Goal: Transaction & Acquisition: Obtain resource

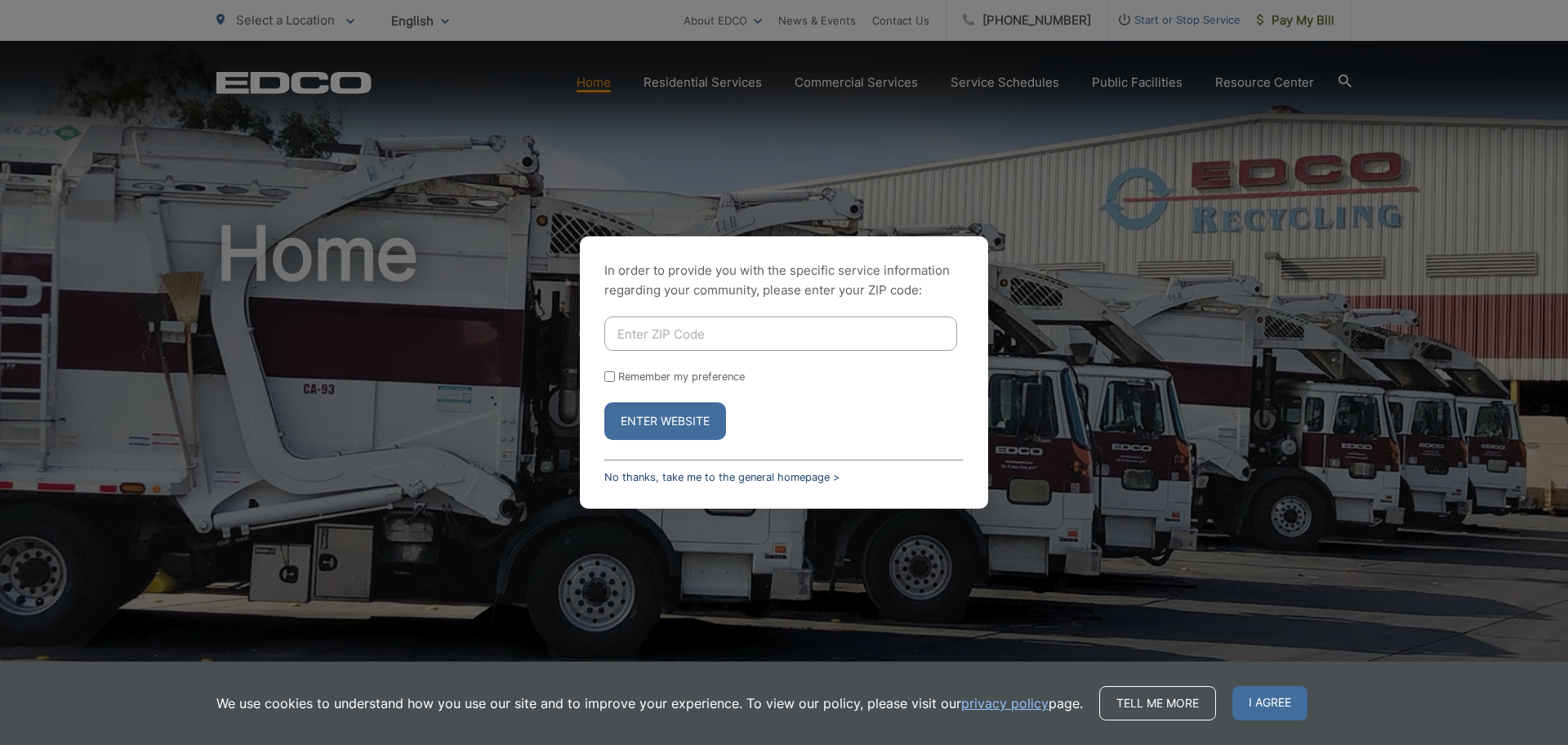
click at [691, 474] on link "No thanks, take me to the general homepage >" at bounding box center [722, 477] width 235 height 13
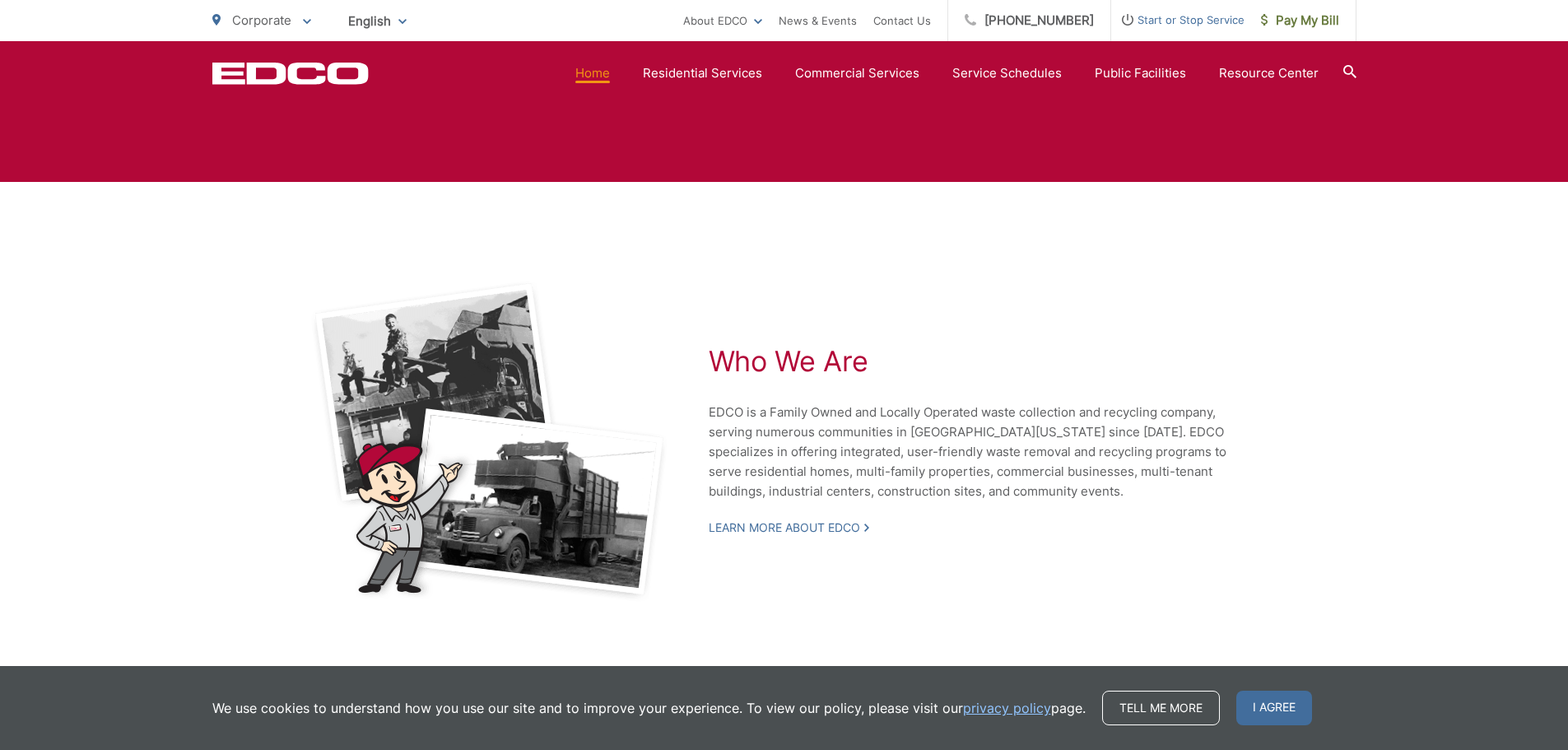
scroll to position [3312, 0]
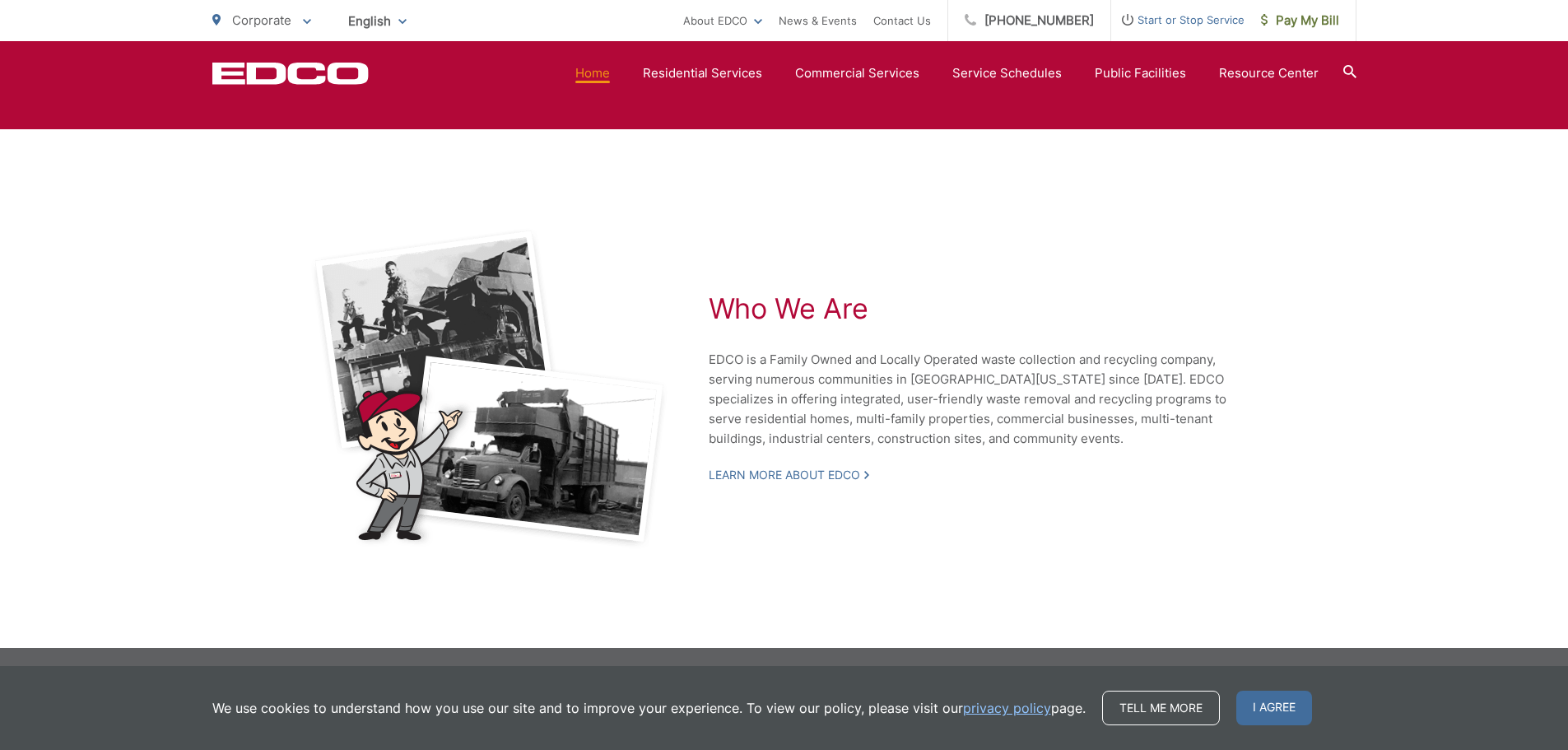
click at [1263, 711] on span "I agree" at bounding box center [1274, 708] width 76 height 35
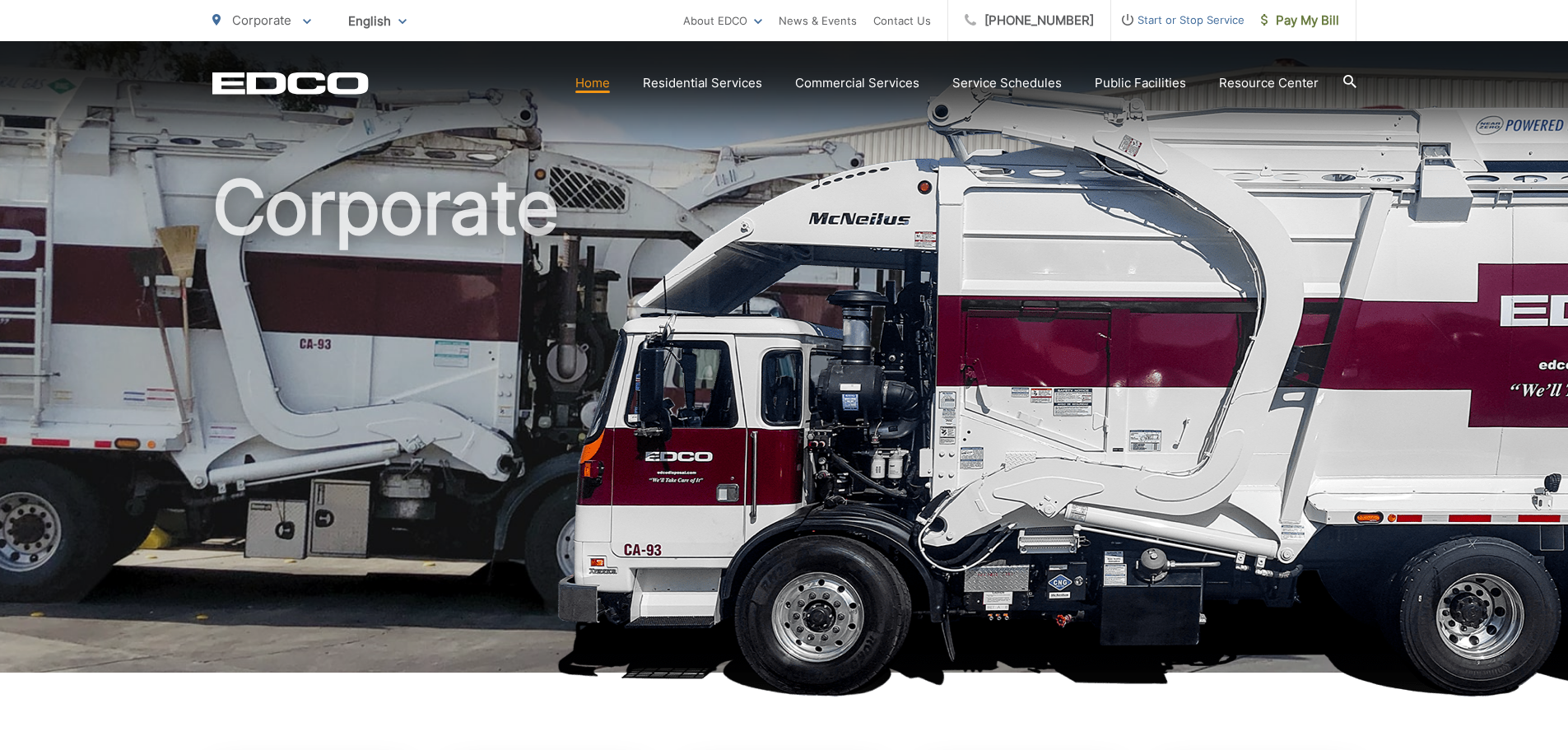
scroll to position [0, 0]
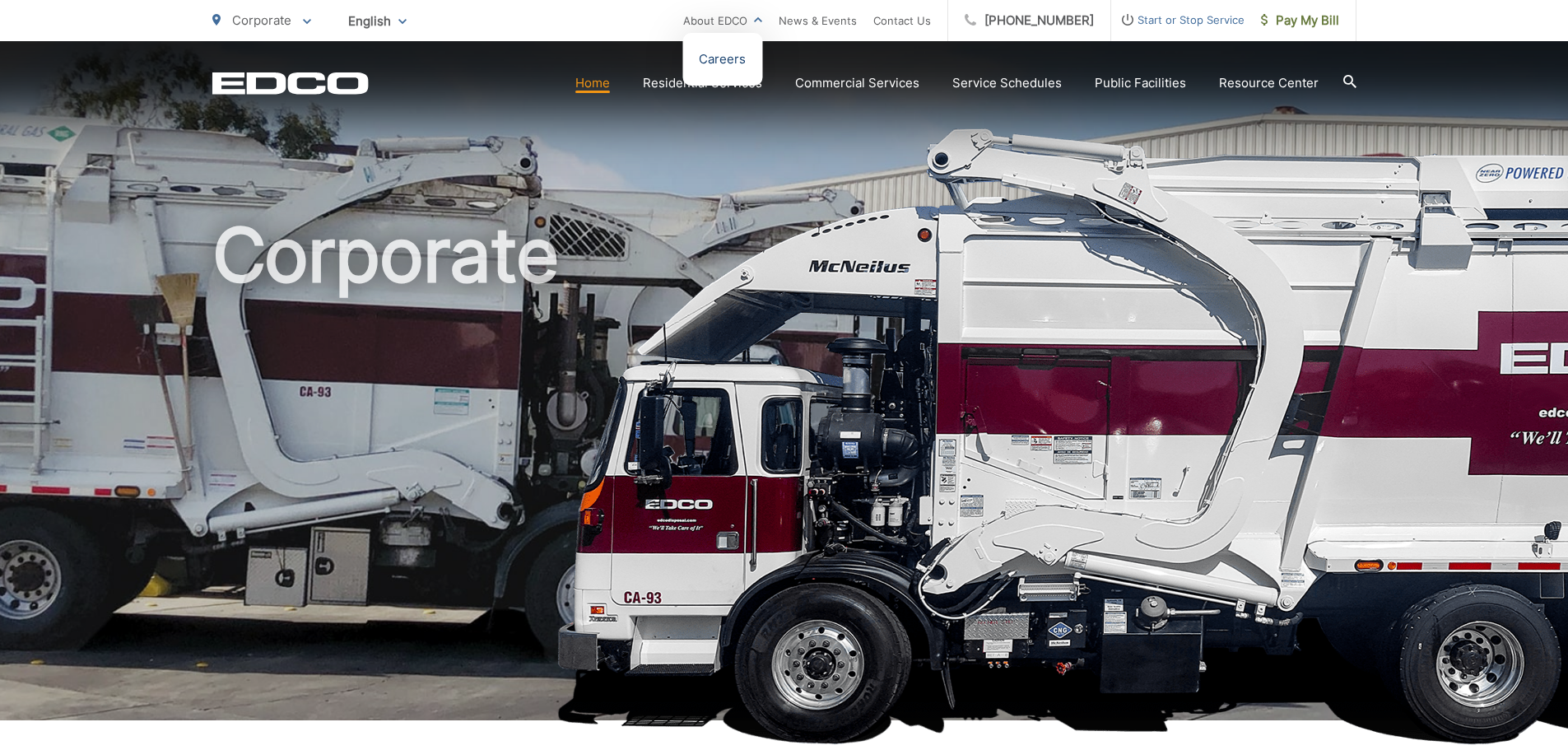
click at [743, 65] on link "Careers" at bounding box center [722, 59] width 47 height 19
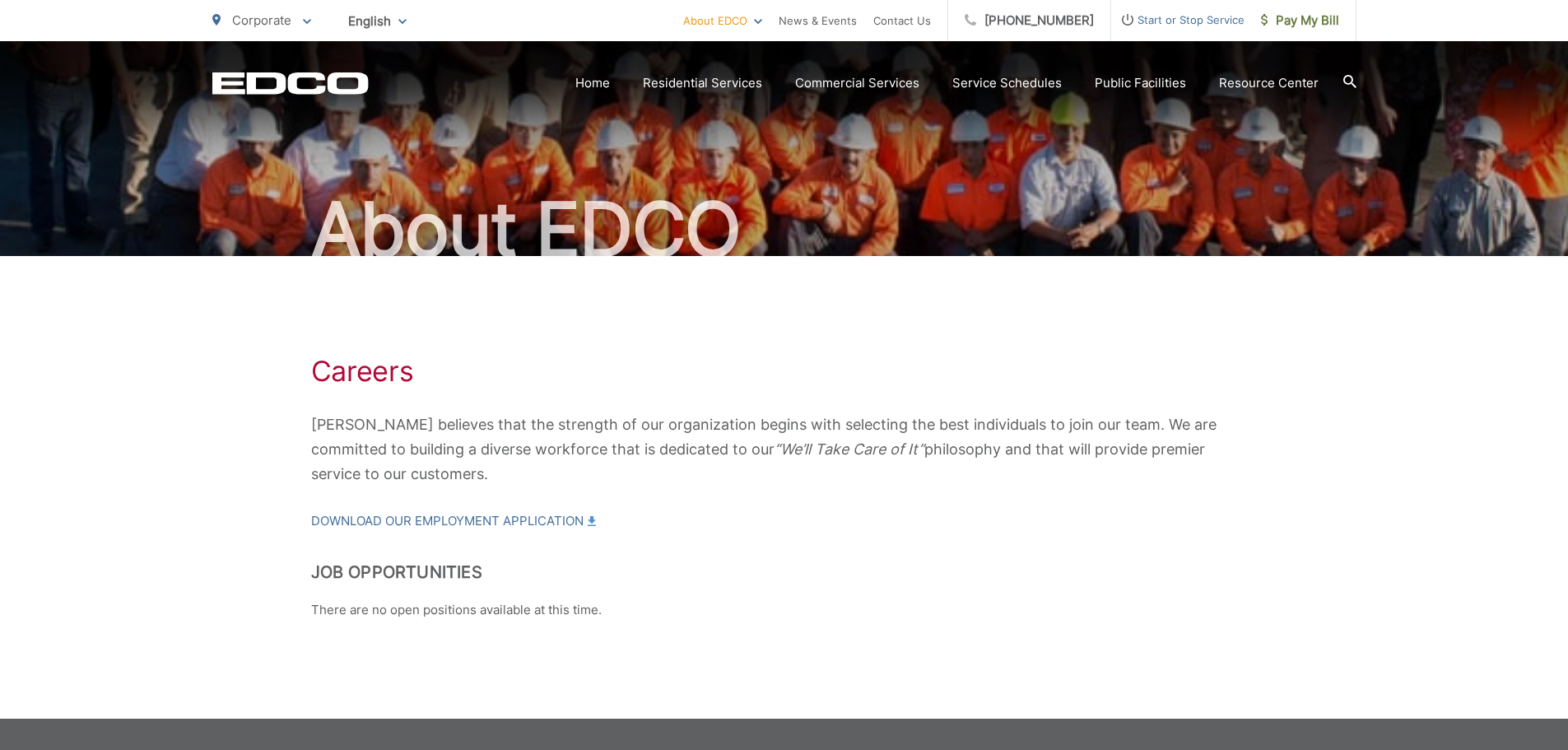
scroll to position [144, 0]
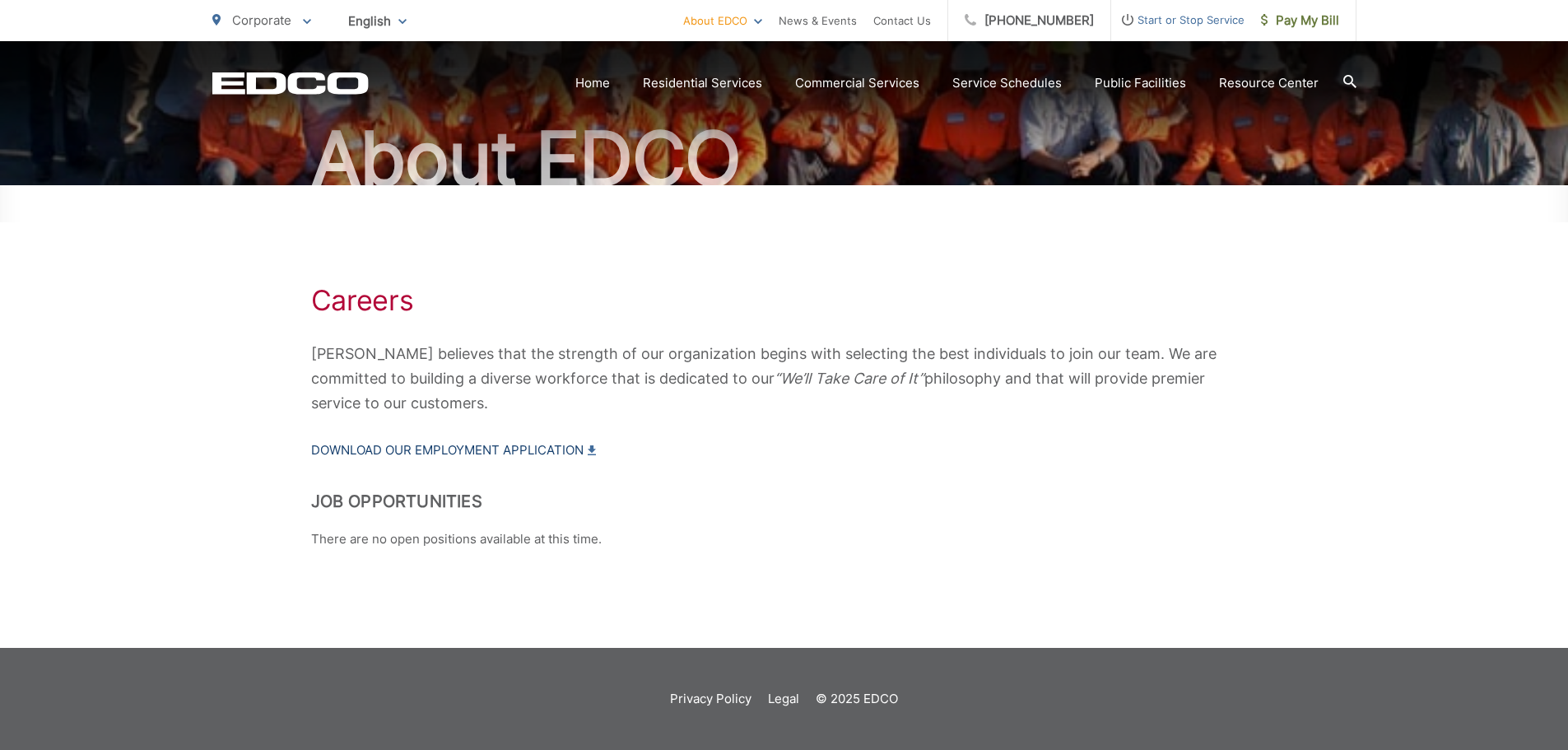
click at [489, 443] on link "Download our Employment Application" at bounding box center [453, 450] width 284 height 19
